Goal: Information Seeking & Learning: Learn about a topic

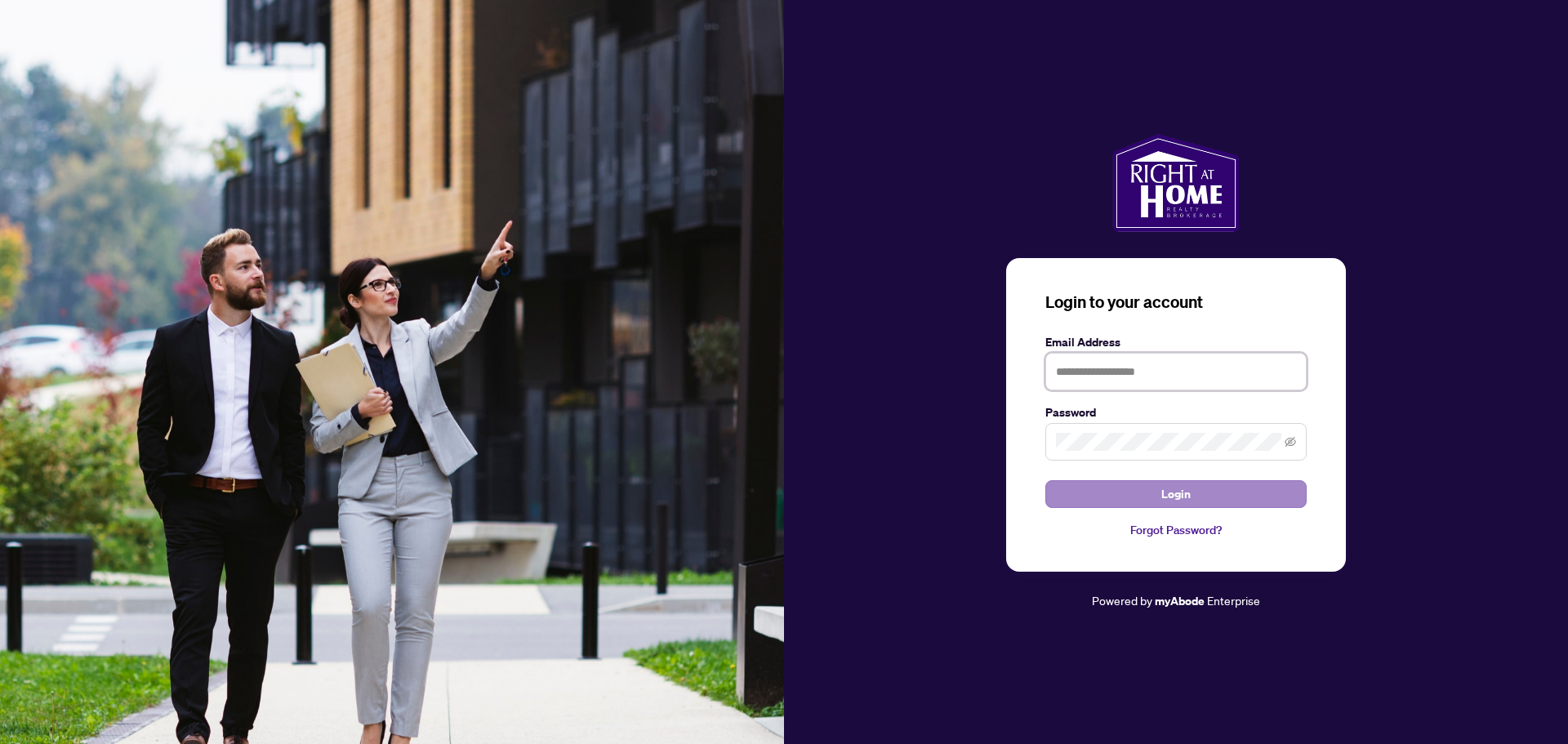
type input "**********"
click at [1161, 494] on span "Login" at bounding box center [1176, 494] width 29 height 27
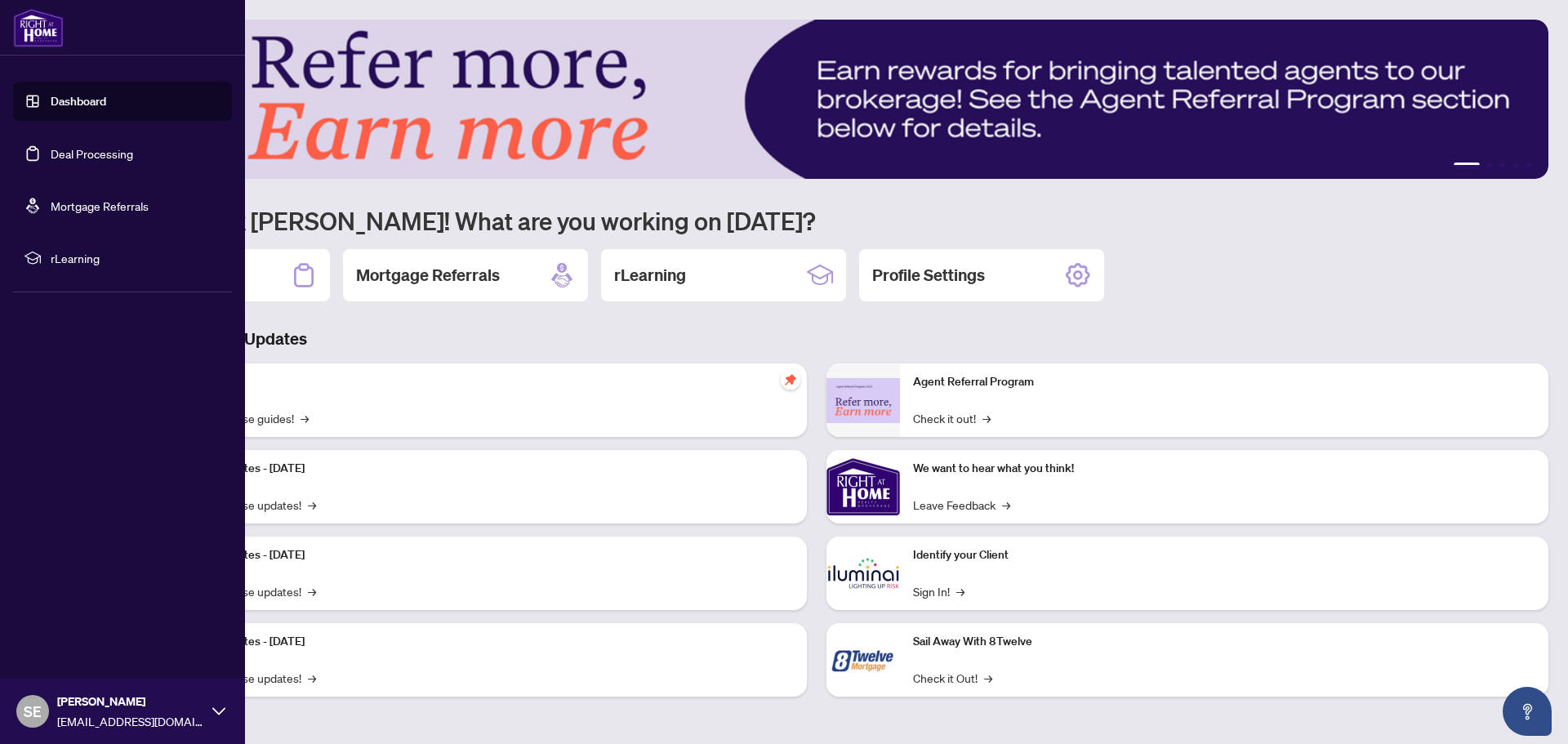
click at [79, 108] on link "Dashboard" at bounding box center [78, 101] width 55 height 14
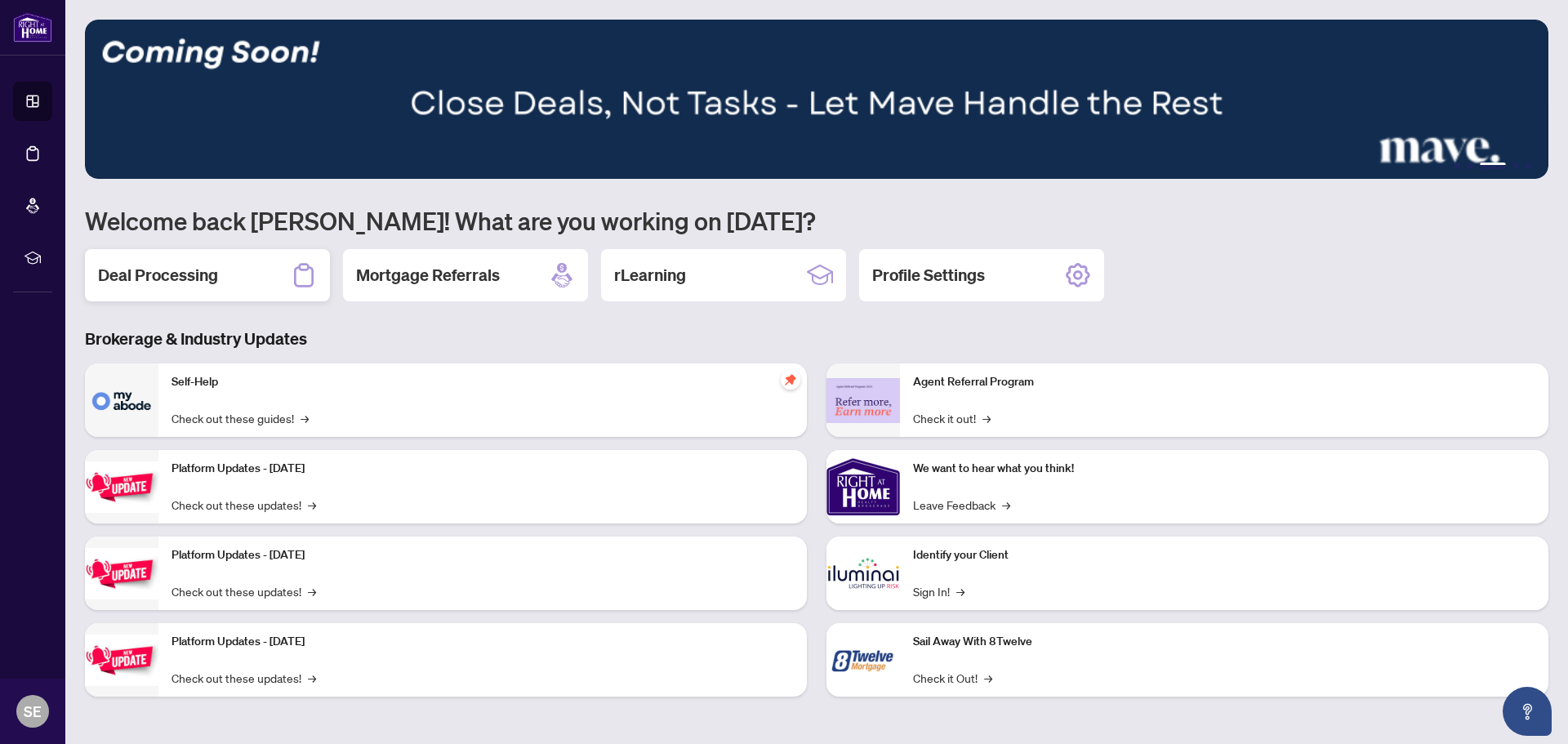
click at [162, 264] on h2 "Deal Processing" at bounding box center [158, 276] width 120 height 23
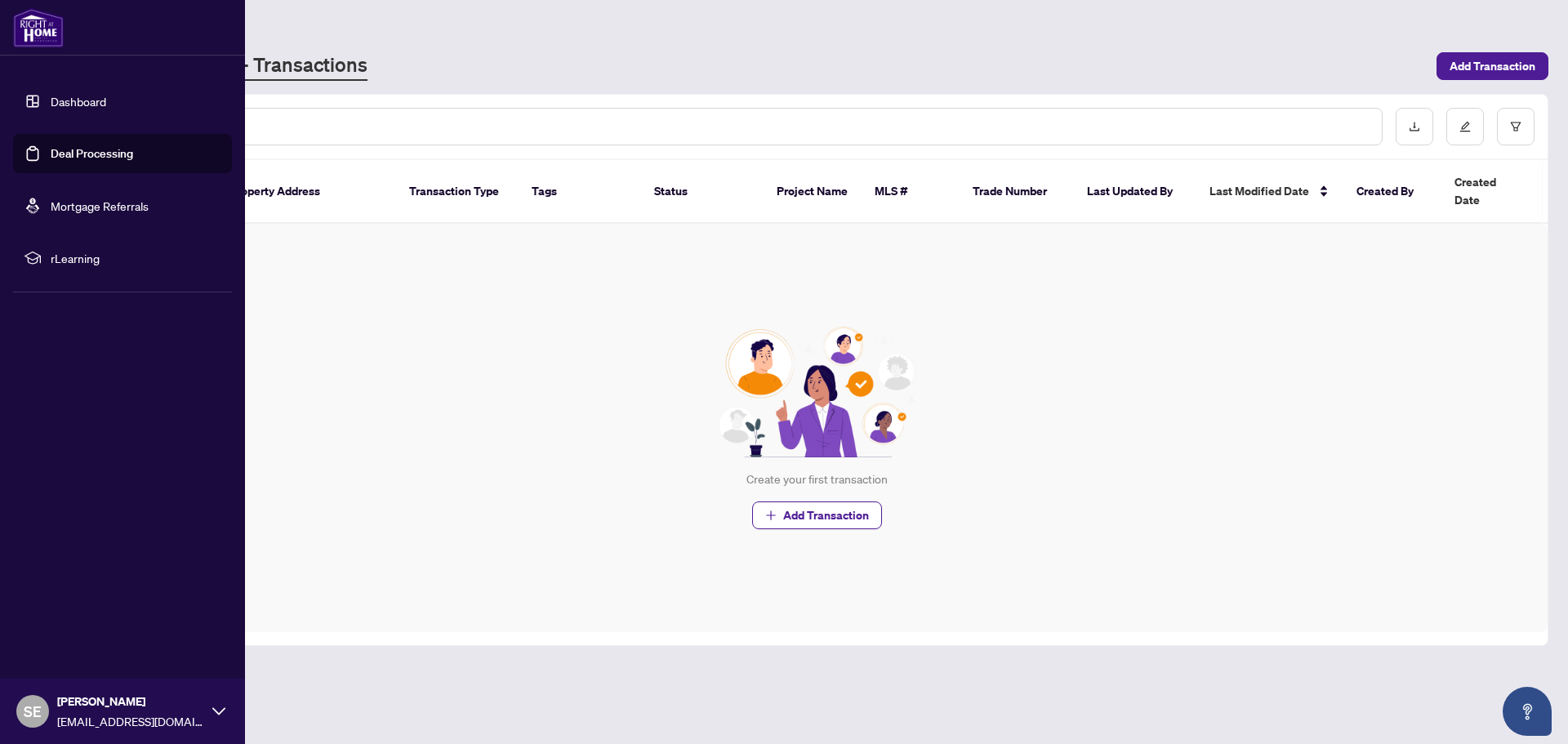
click at [67, 96] on link "Dashboard" at bounding box center [78, 101] width 55 height 14
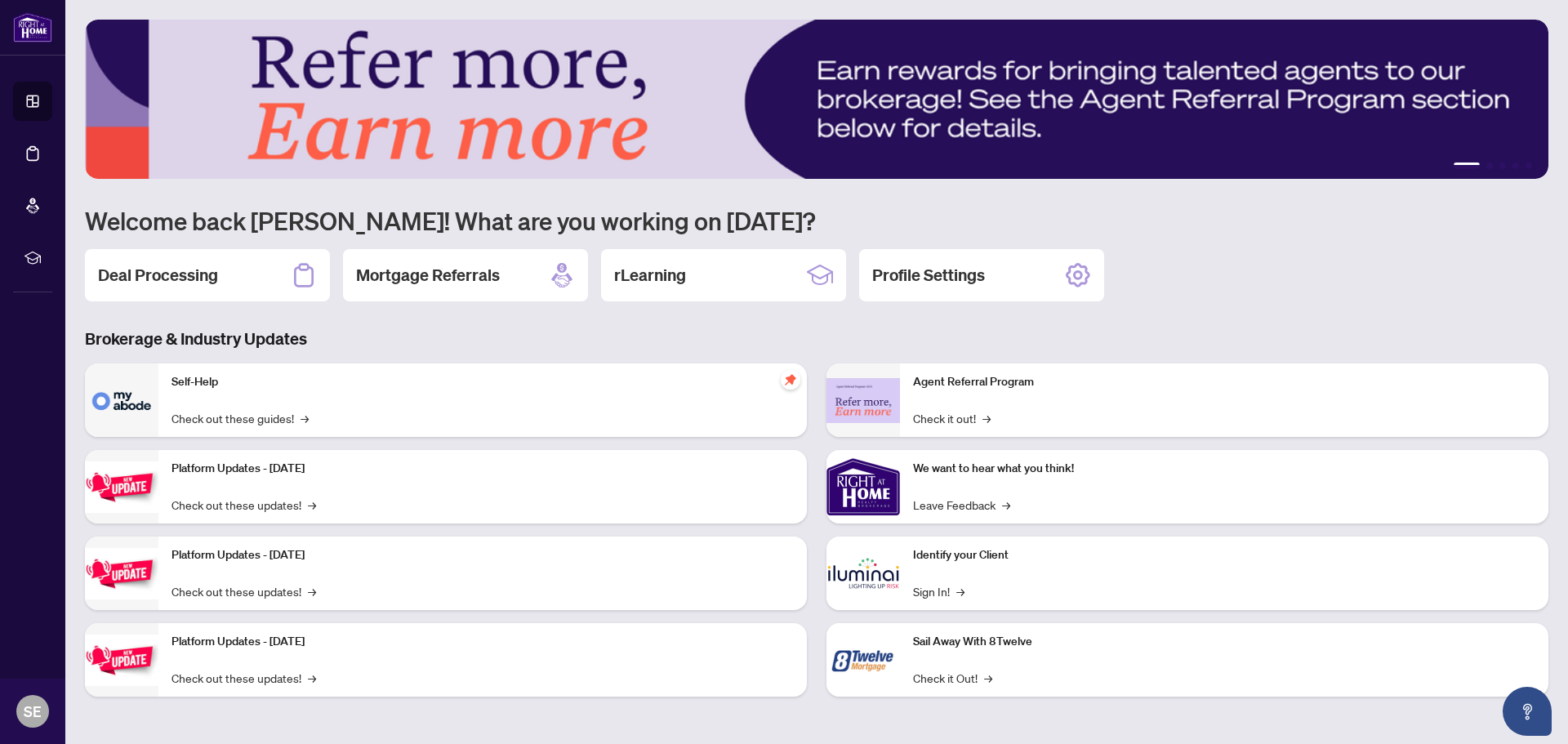
click at [254, 518] on div "Platform Updates - [DATE] Check out these updates! →" at bounding box center [483, 486] width 648 height 73
click at [254, 514] on link "Check out these updates! →" at bounding box center [244, 505] width 144 height 18
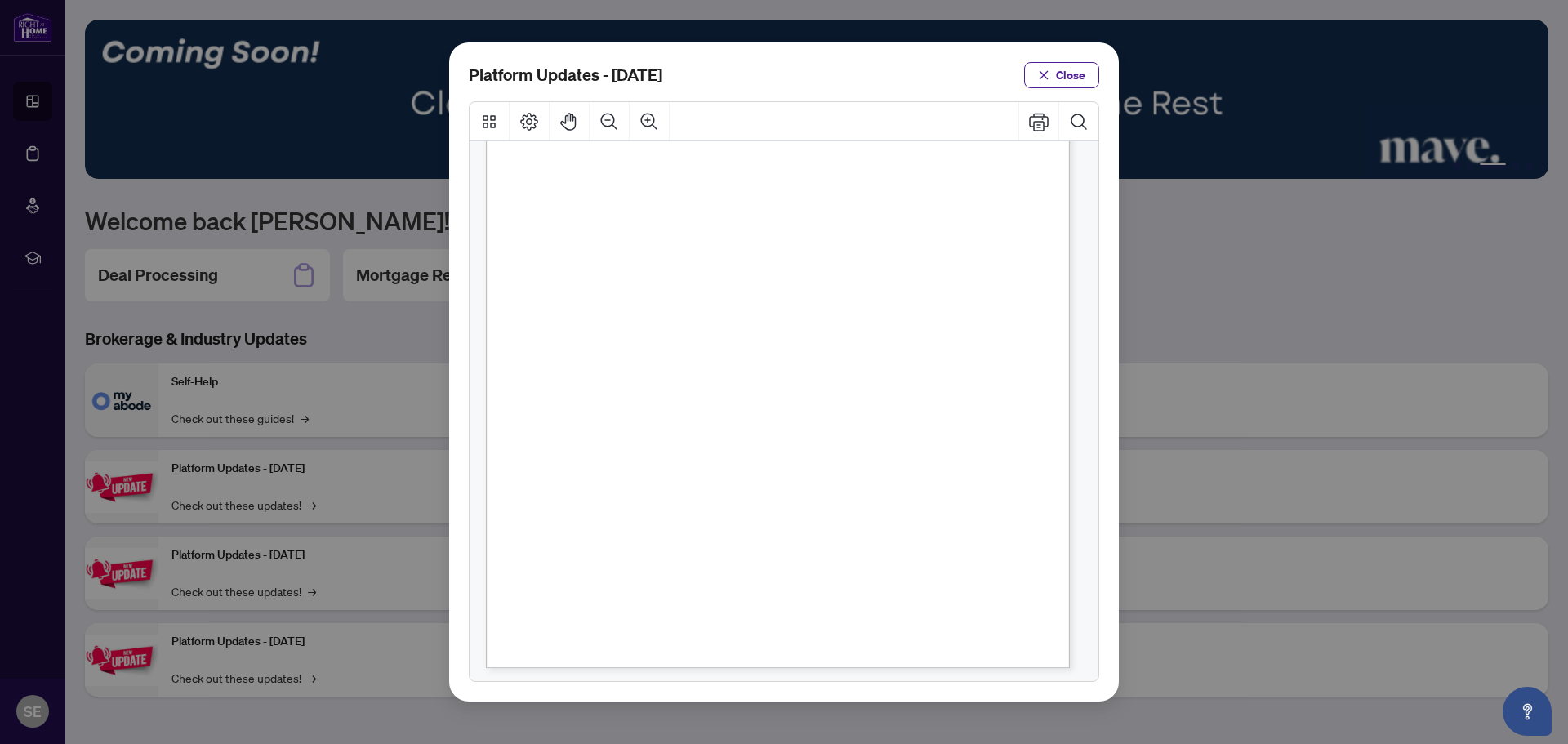
scroll to position [248, 0]
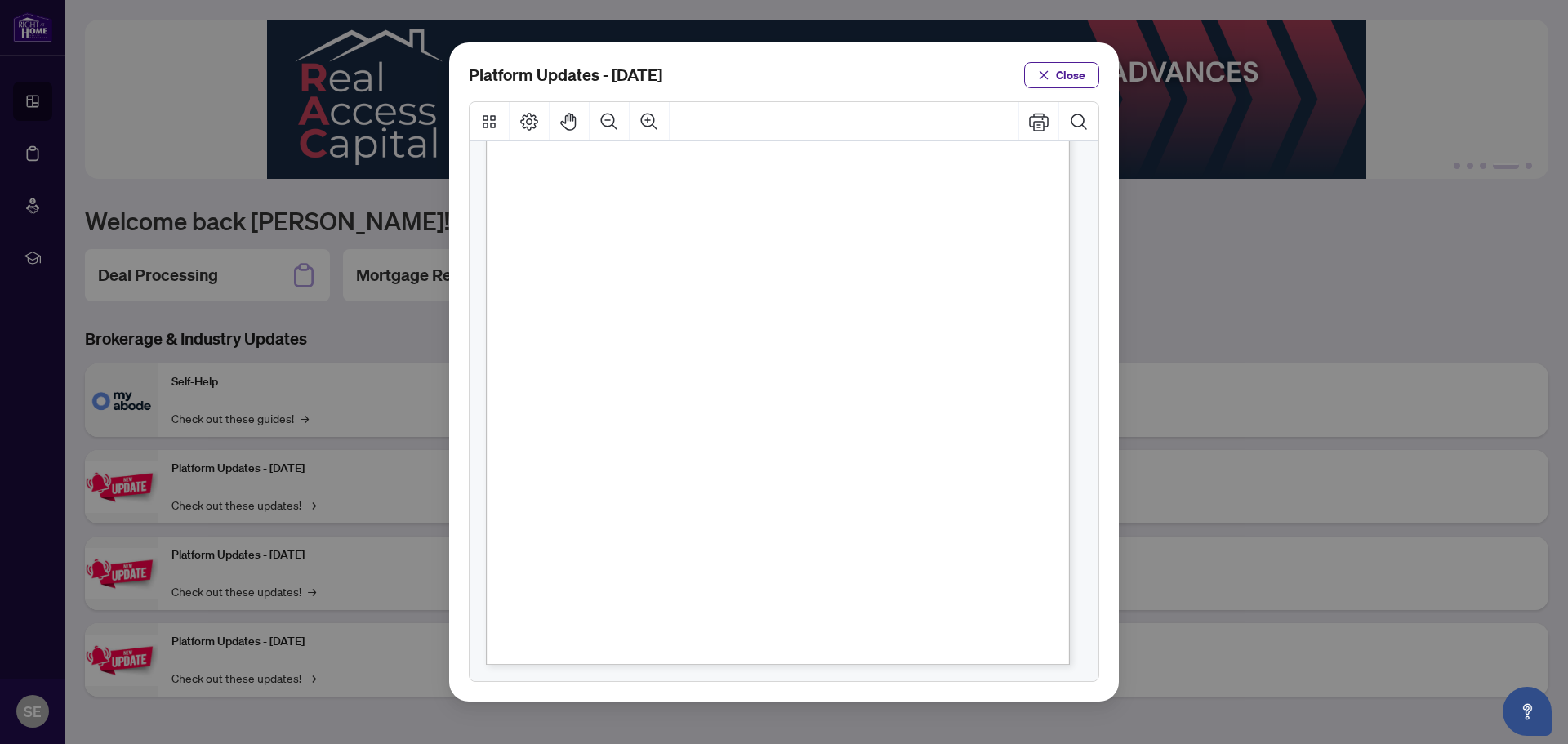
click at [1046, 72] on icon "close" at bounding box center [1043, 75] width 11 height 11
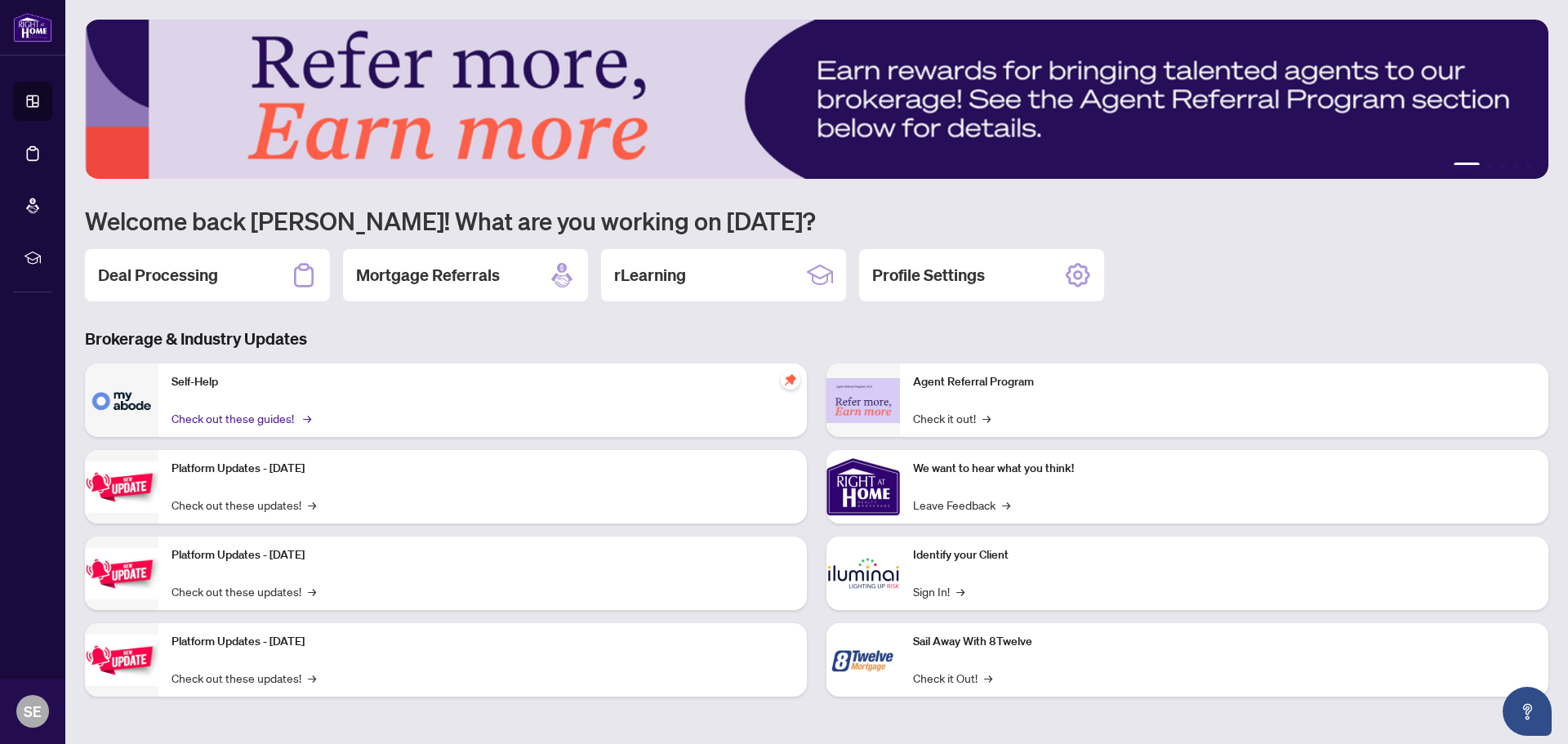
click at [256, 416] on link "Check out these guides! →" at bounding box center [240, 418] width 137 height 18
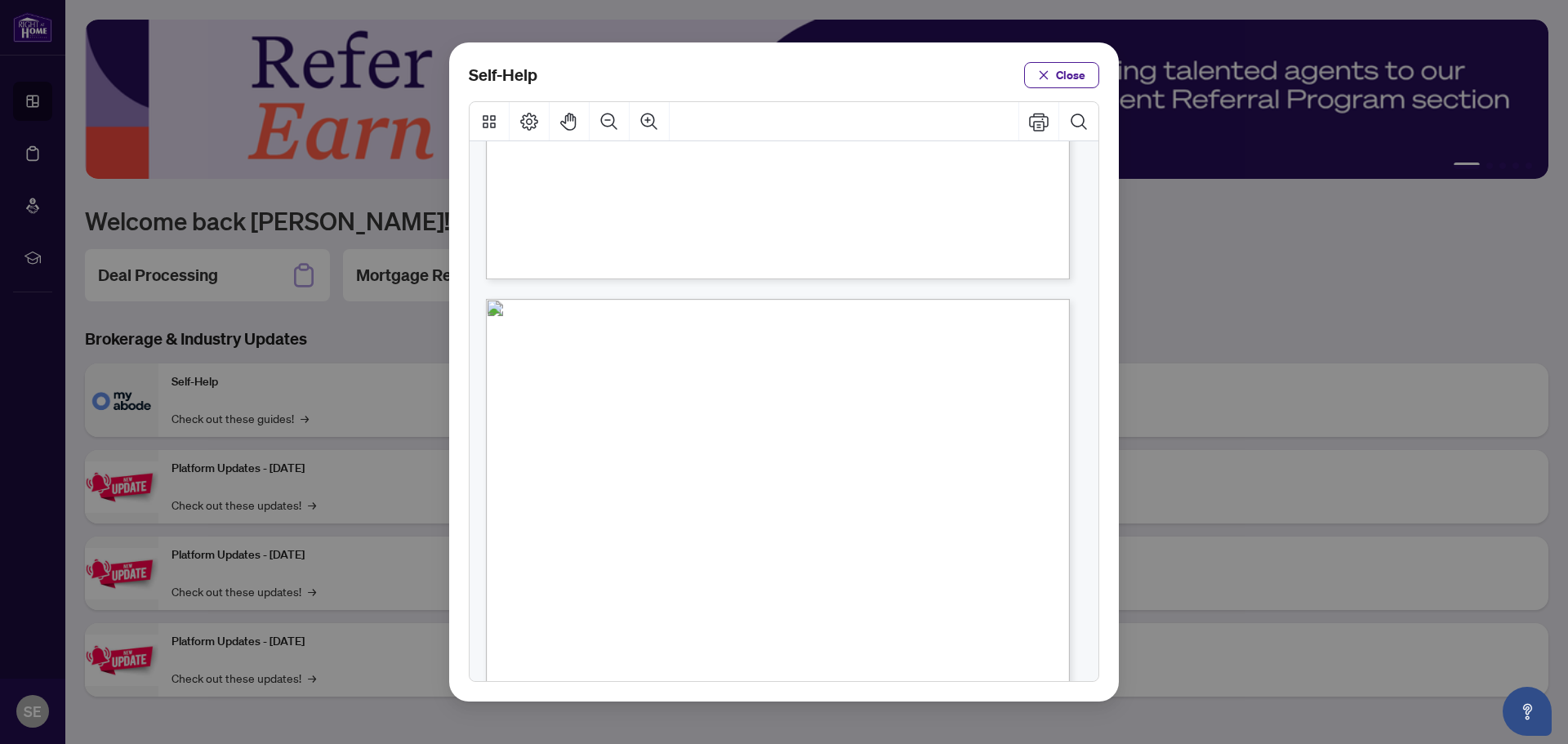
scroll to position [654, 0]
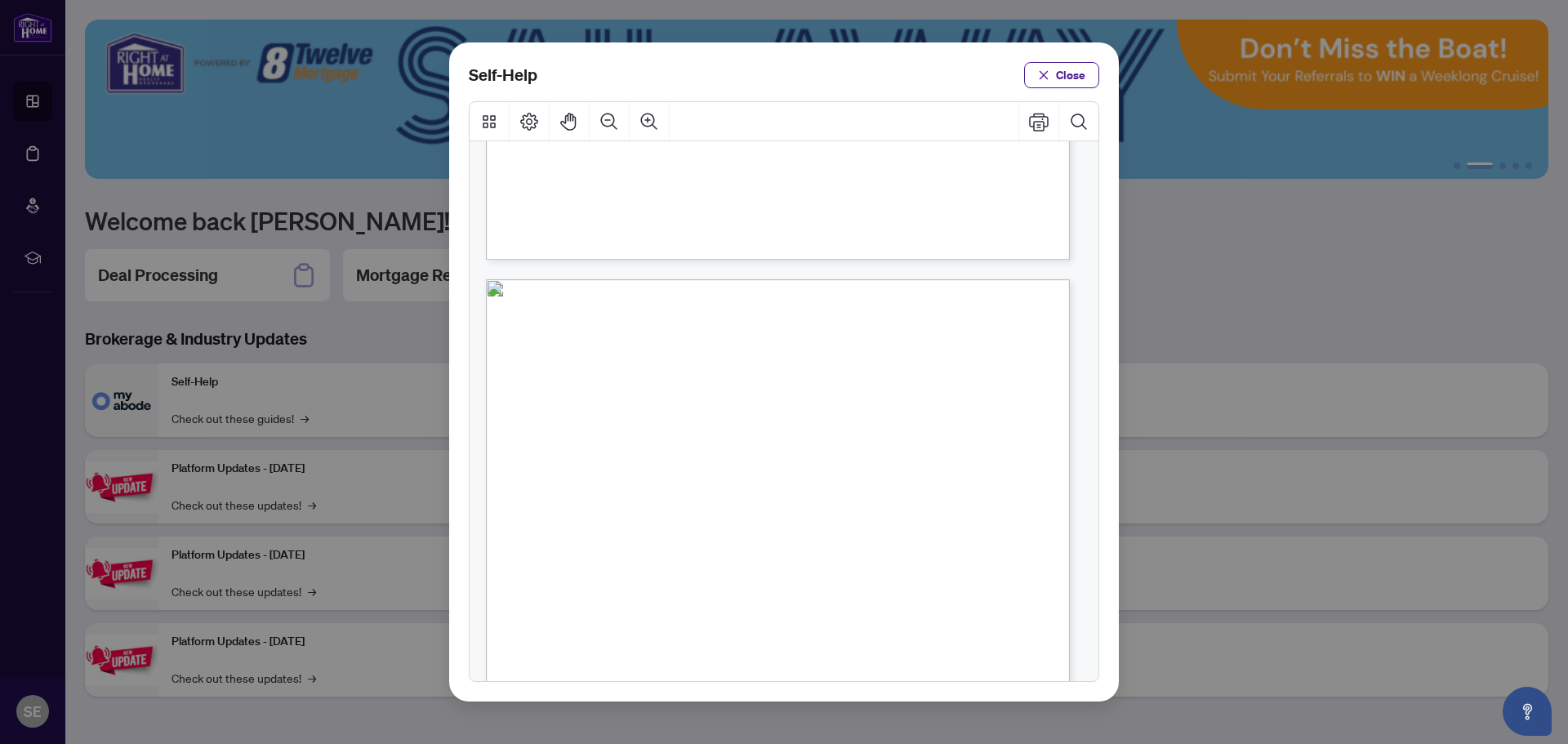
click at [758, 520] on span "PDF" at bounding box center [765, 518] width 22 height 16
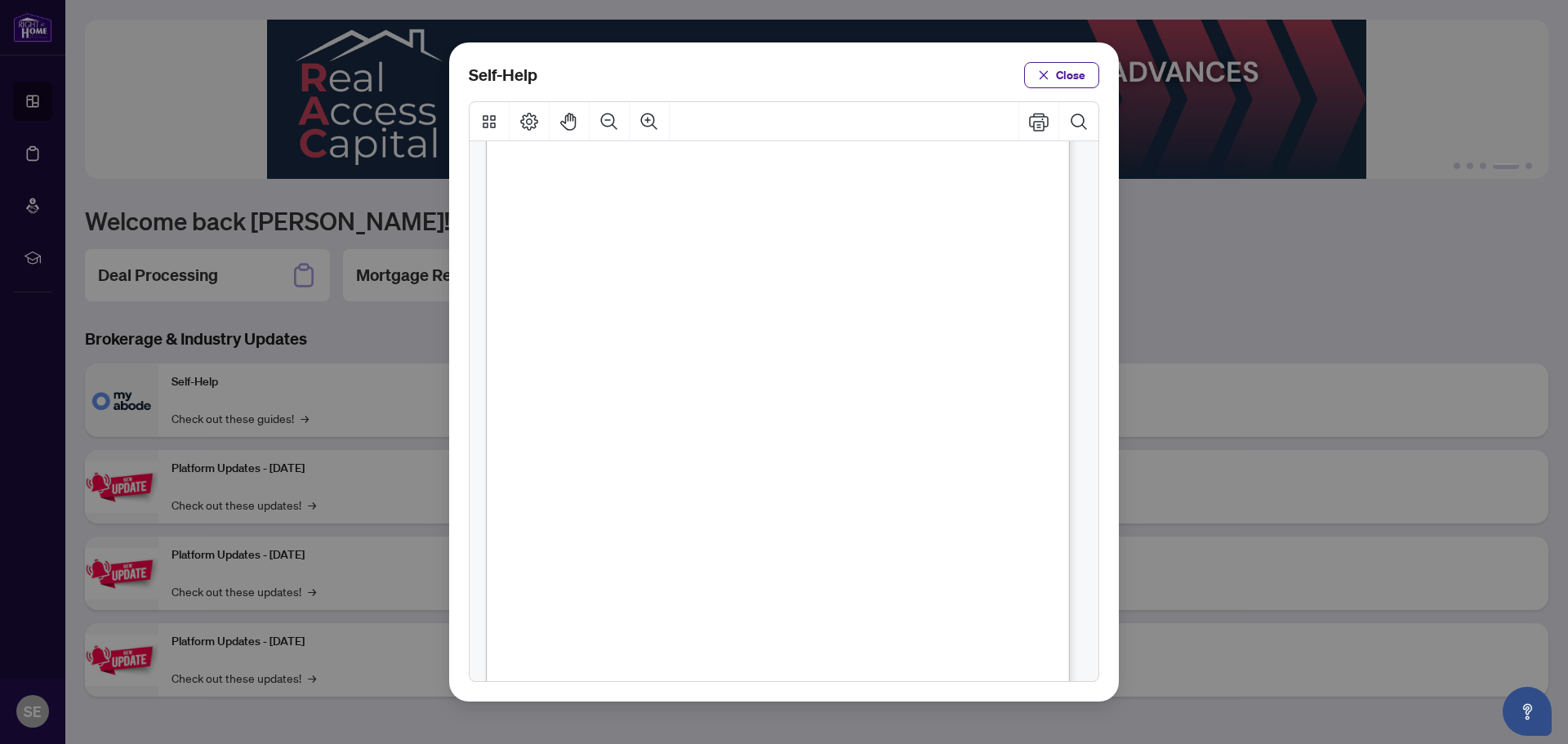
scroll to position [0, 0]
click at [1076, 73] on span "Close" at bounding box center [1070, 75] width 29 height 27
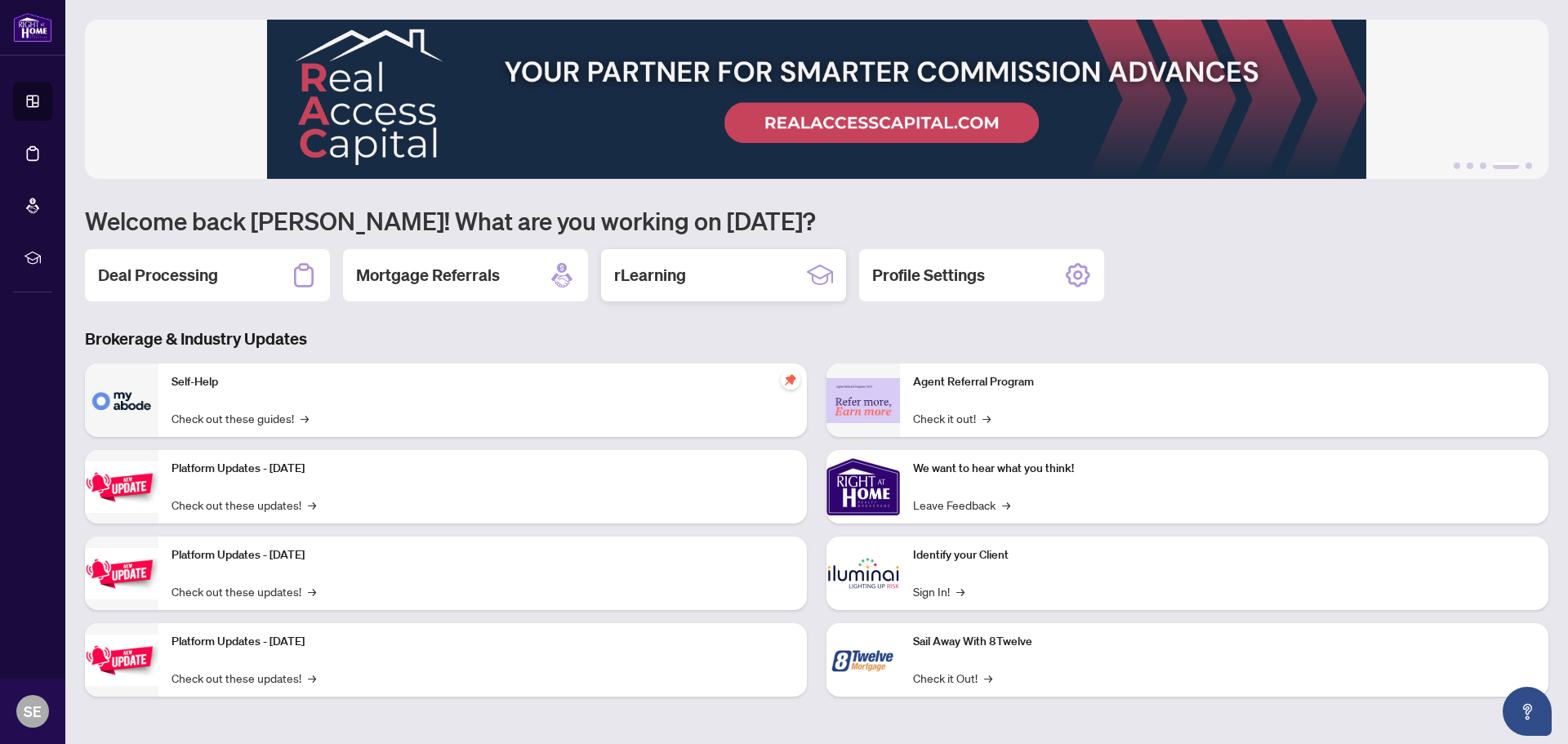
click at [659, 283] on h2 "rLearning" at bounding box center [650, 276] width 72 height 23
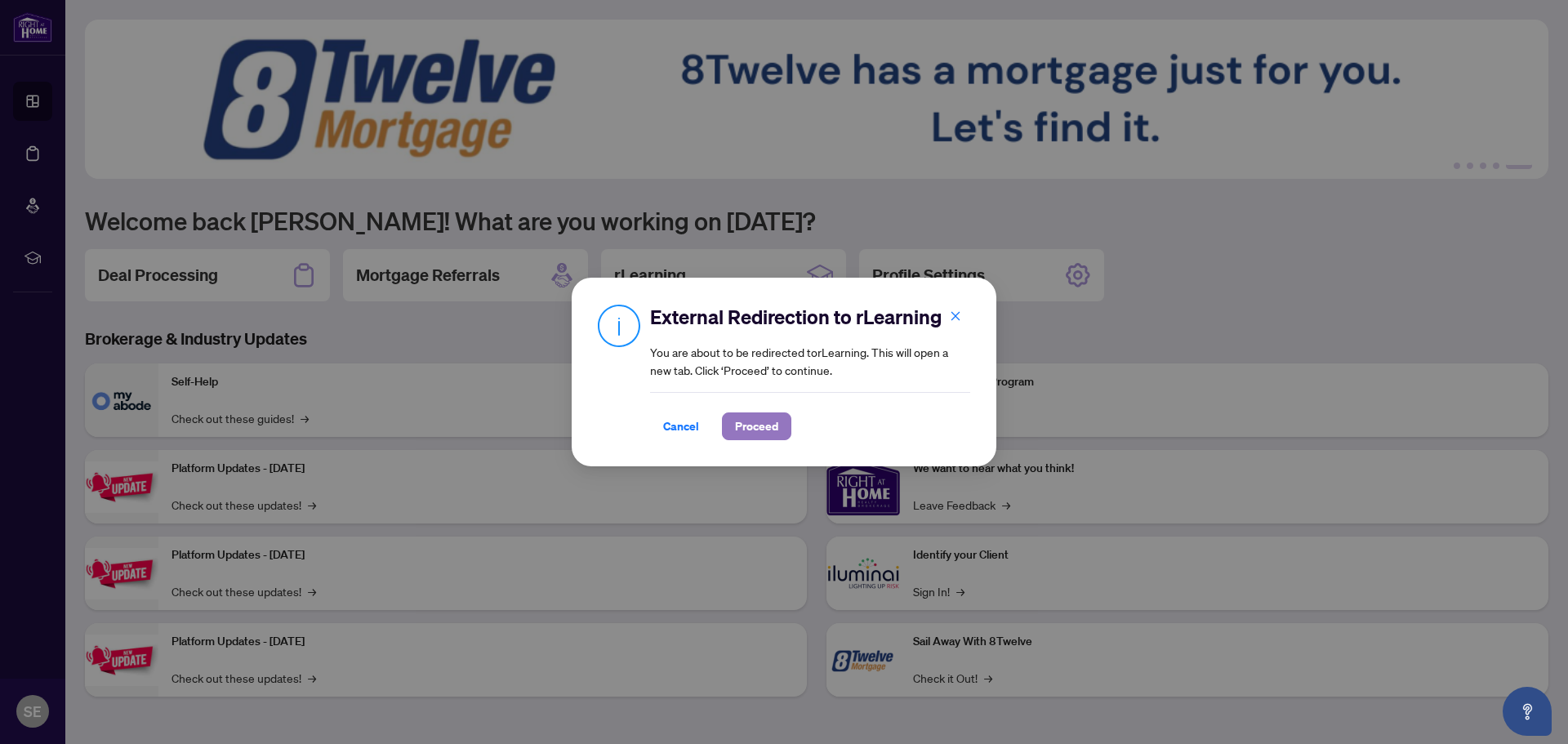
click at [763, 417] on span "Proceed" at bounding box center [757, 427] width 44 height 27
